Goal: Find specific page/section: Find specific page/section

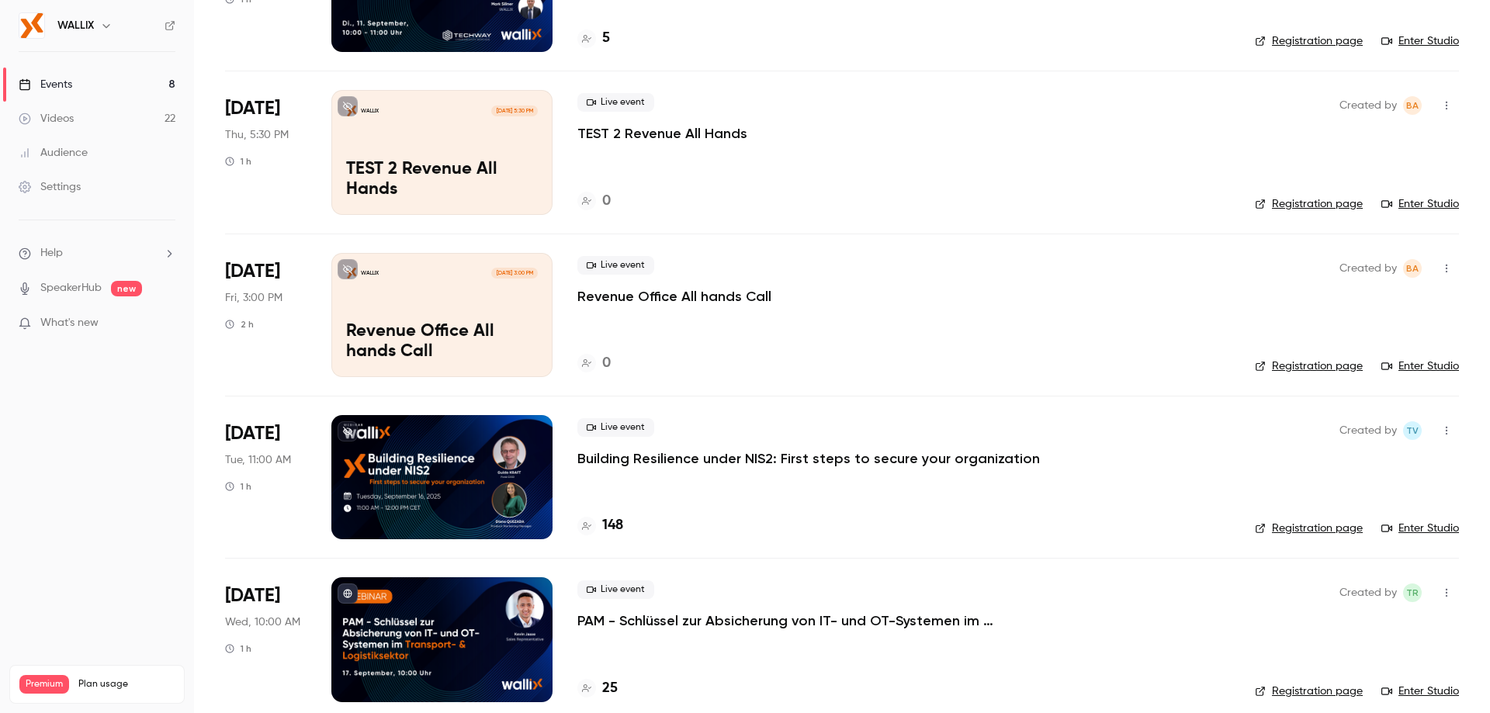
scroll to position [233, 0]
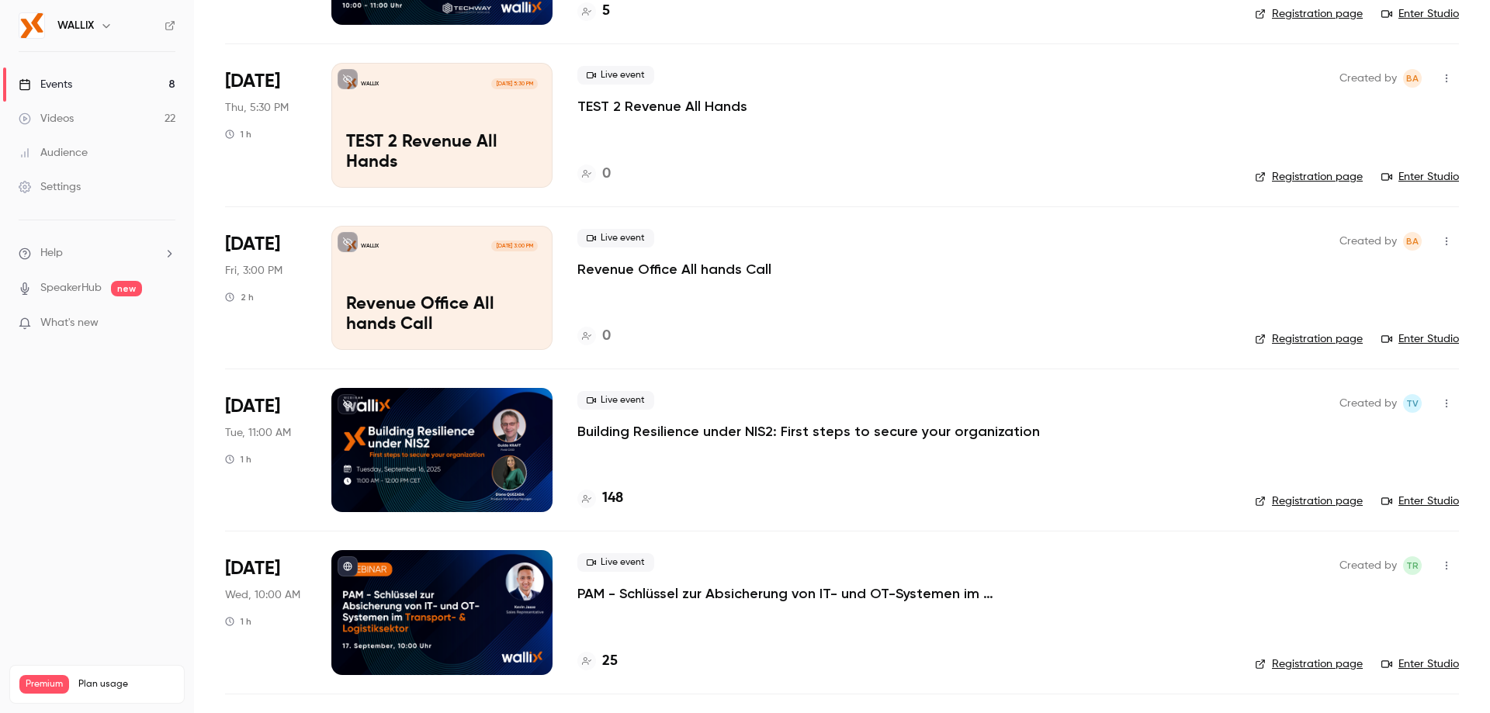
click at [476, 430] on div at bounding box center [441, 450] width 221 height 124
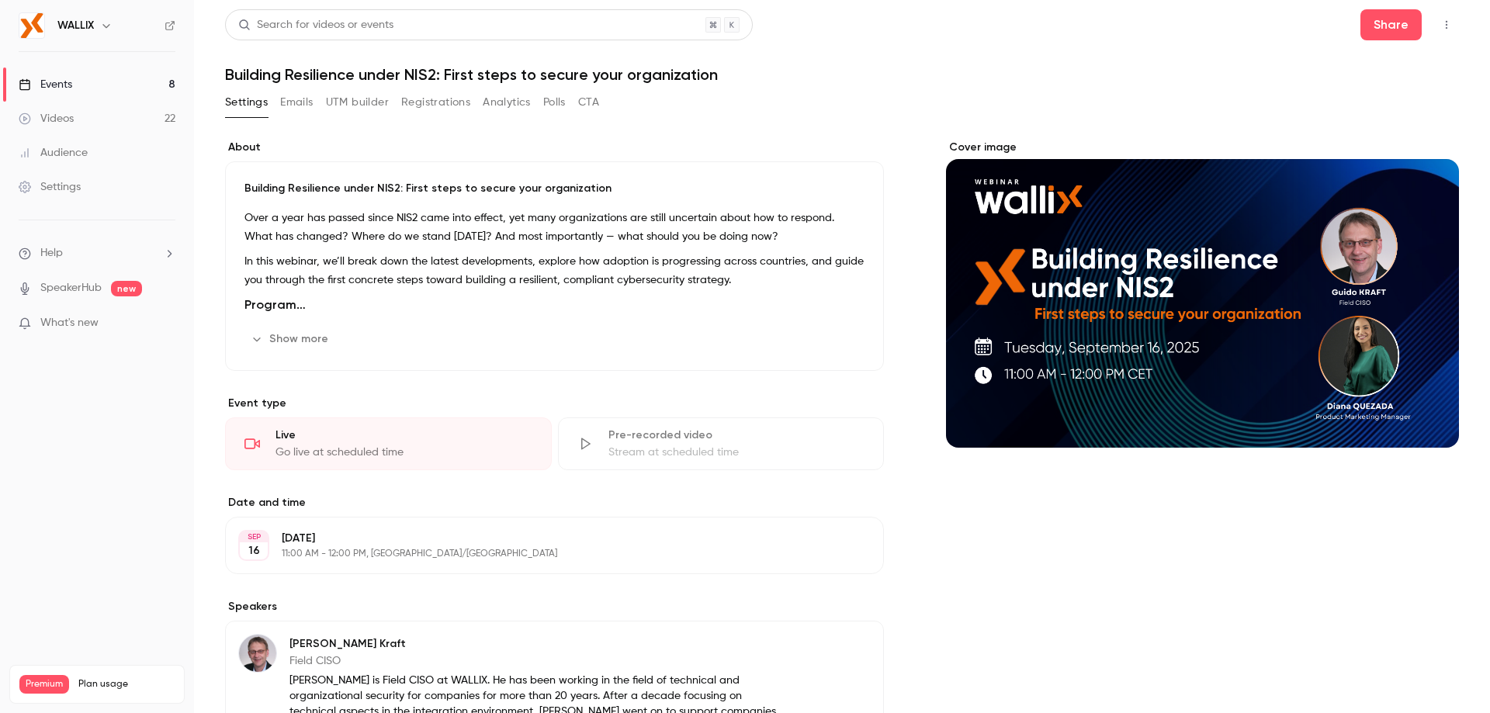
click at [428, 104] on button "Registrations" at bounding box center [435, 102] width 69 height 25
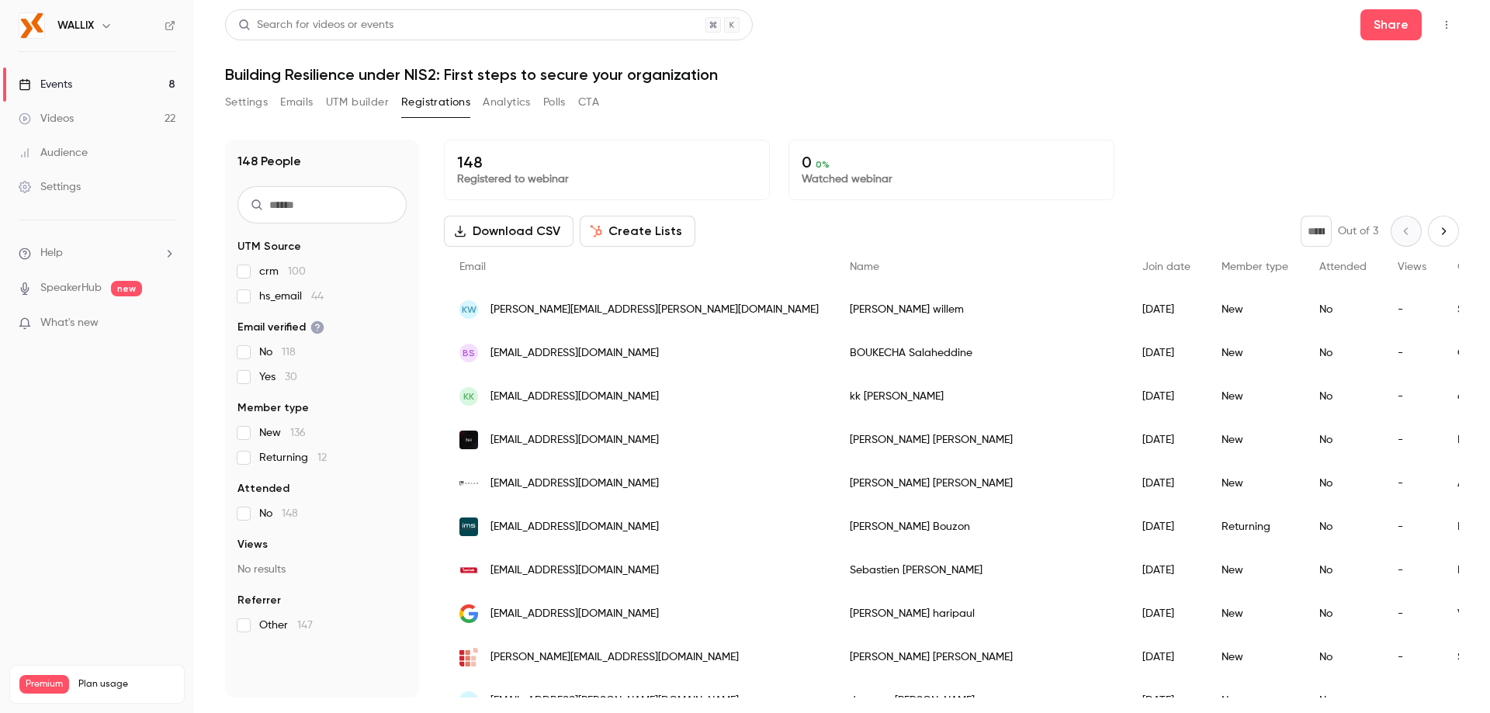
scroll to position [78, 0]
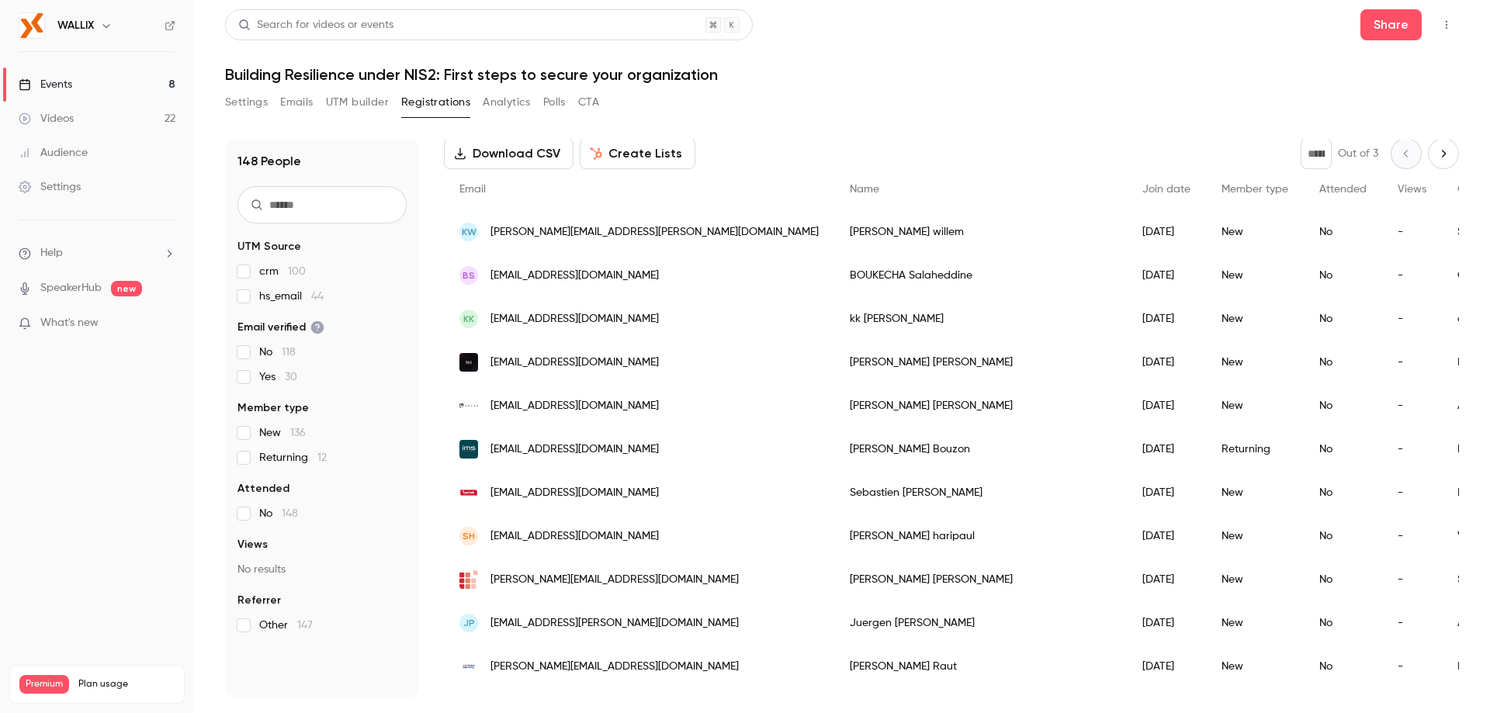
click at [352, 94] on button "UTM builder" at bounding box center [357, 102] width 63 height 25
